Goal: Information Seeking & Learning: Learn about a topic

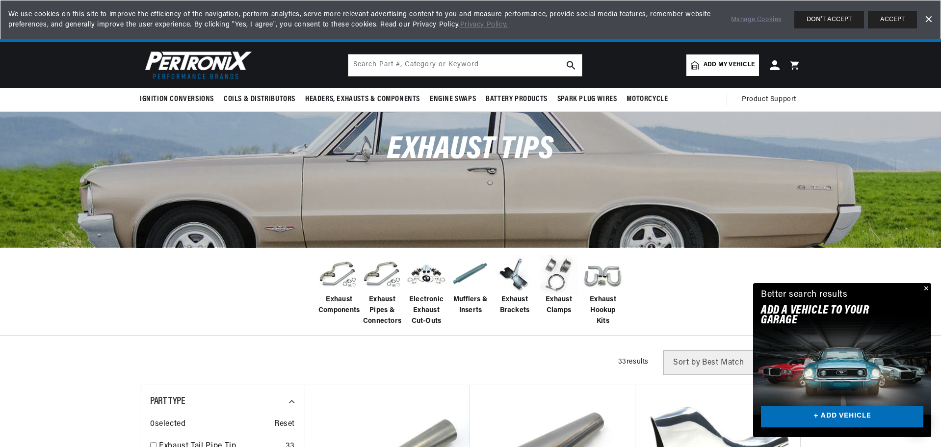
scroll to position [0, 525]
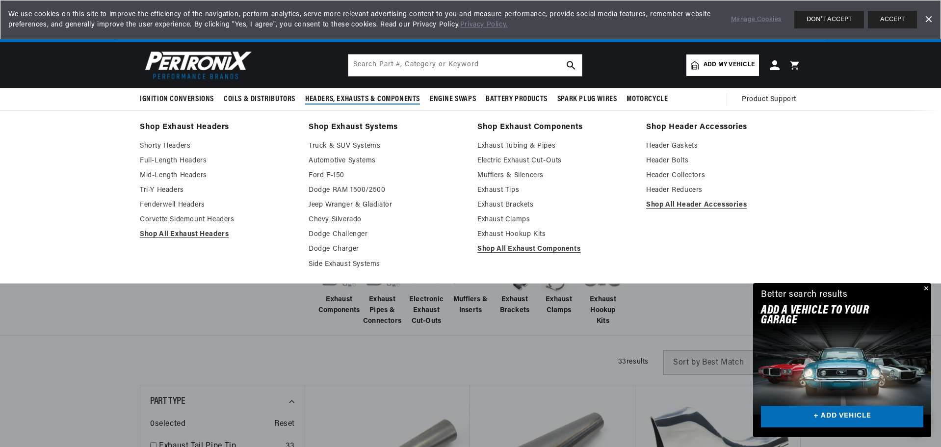
click at [354, 93] on summary "Headers, Exhausts & Components" at bounding box center [362, 99] width 125 height 23
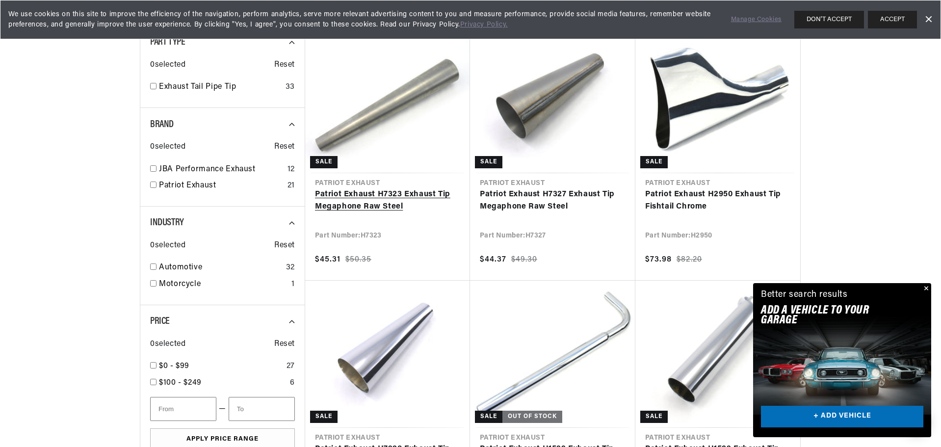
scroll to position [393, 0]
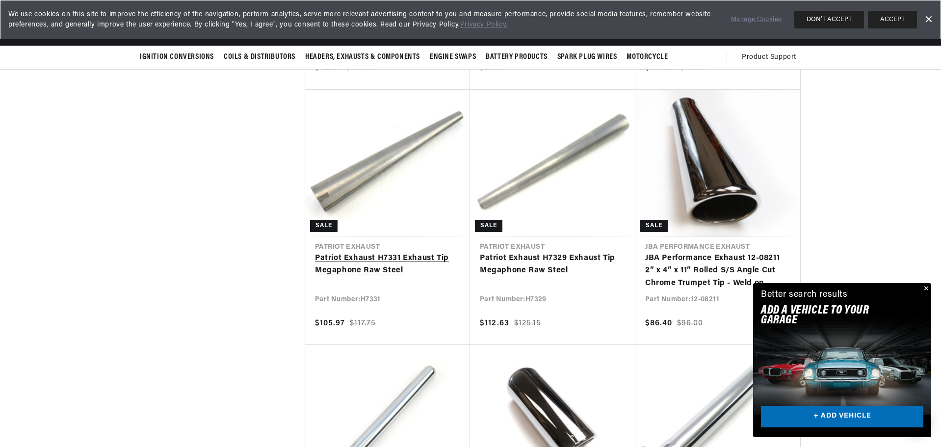
scroll to position [0, 1049]
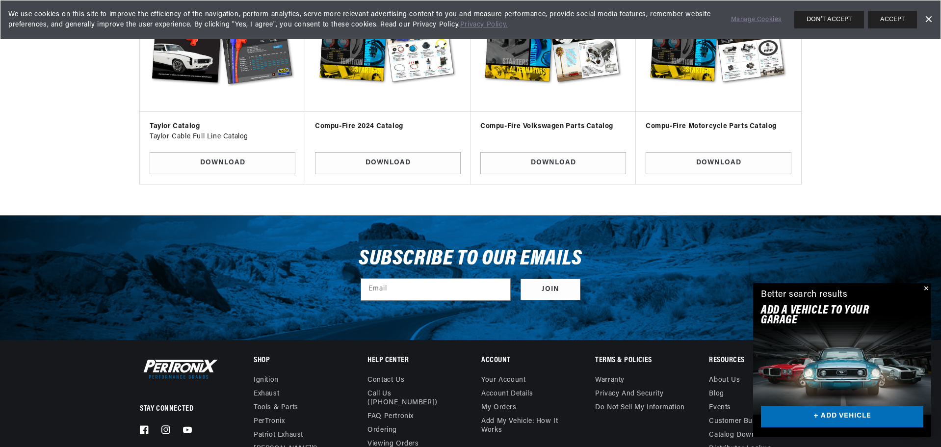
scroll to position [0, 525]
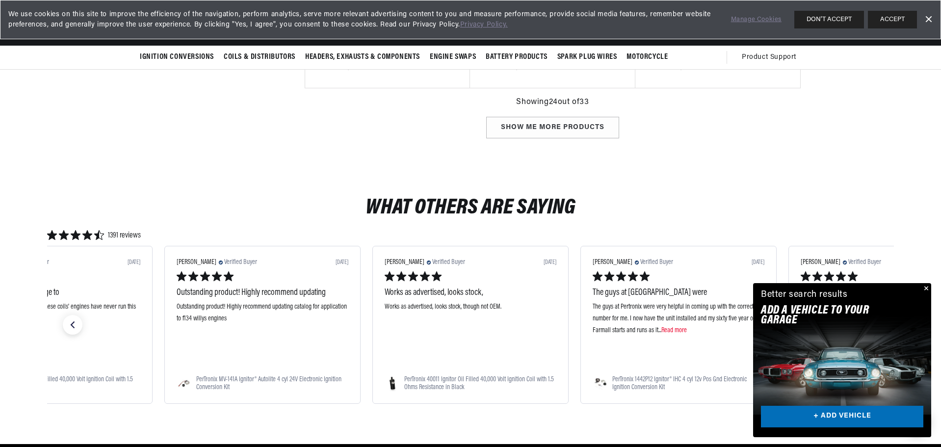
scroll to position [2012, 0]
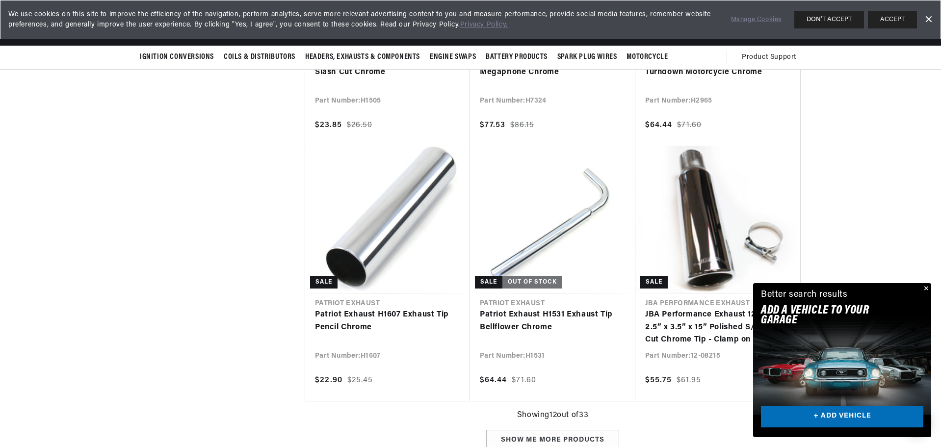
scroll to position [0, 1049]
